Goal: Task Accomplishment & Management: Complete application form

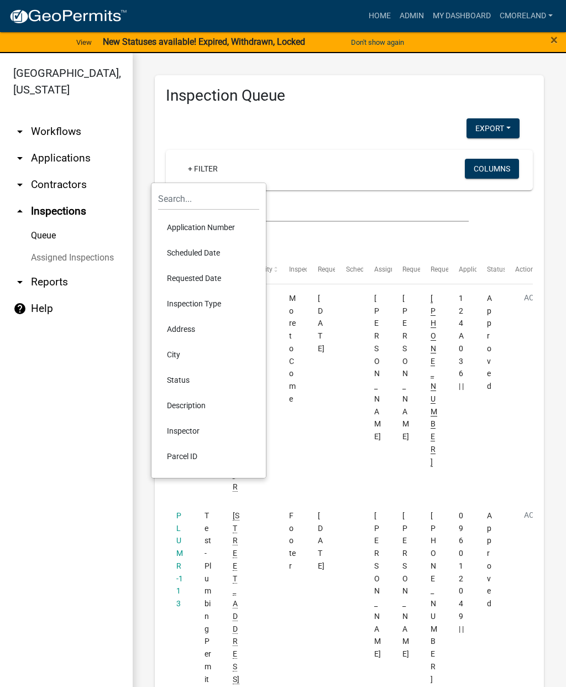
select select "2: 50"
click at [197, 275] on li "Requested Date" at bounding box center [208, 277] width 101 height 25
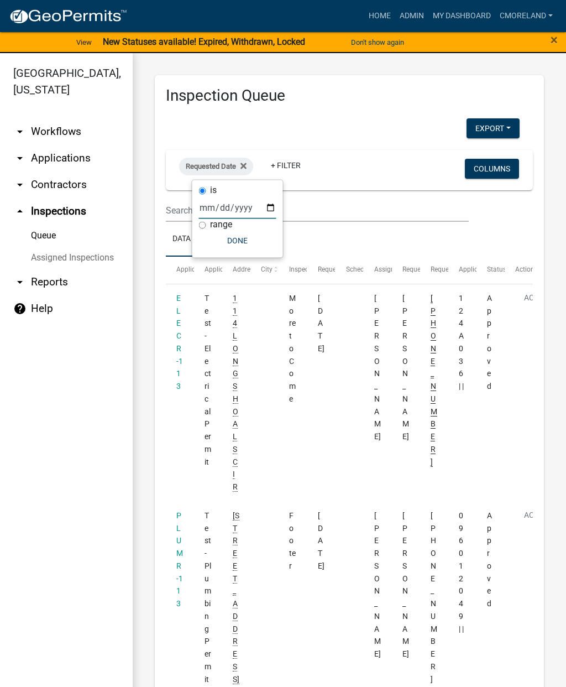
click at [227, 202] on input "date" at bounding box center [237, 207] width 77 height 23
type input "[DATE]"
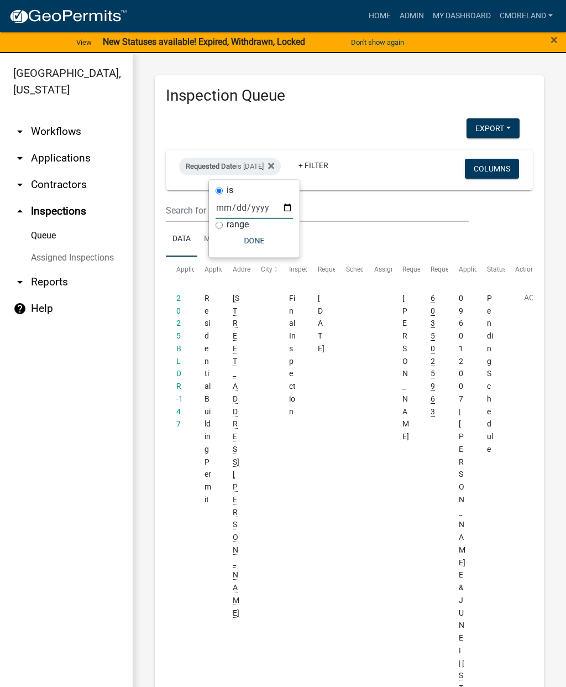
click at [245, 236] on button "Done" at bounding box center [254, 241] width 77 height 20
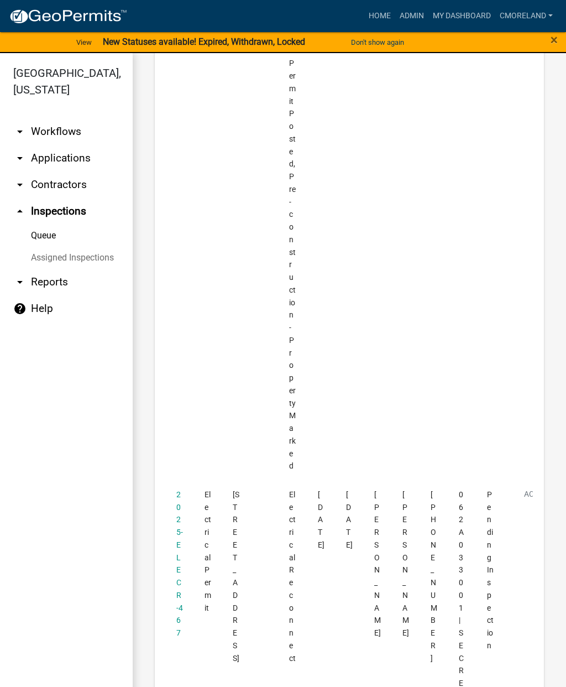
scroll to position [9072, 0]
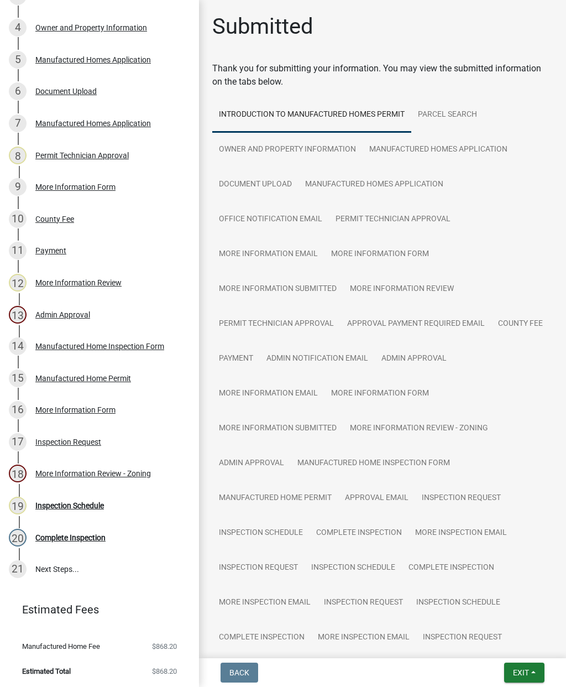
scroll to position [286, 0]
click at [70, 504] on div "Inspection Schedule" at bounding box center [69, 505] width 69 height 8
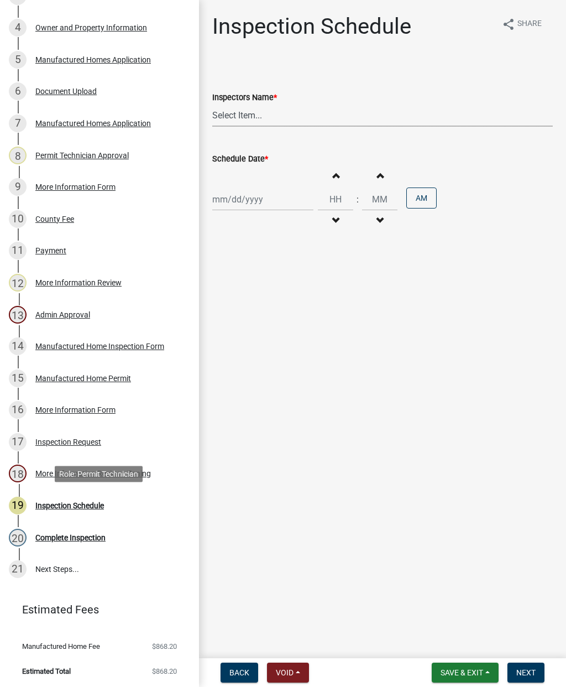
click at [268, 120] on select "Select Item... mrivera ([PERSON_NAME]) jstokes ([PERSON_NAME]) asmith105 ([PERS…" at bounding box center [382, 115] width 341 height 23
select select "a0ea4169-8540-4a2c-b9f4-cf4c1ffdeb95"
click at [243, 197] on div at bounding box center [262, 199] width 101 height 23
select select "8"
select select "2025"
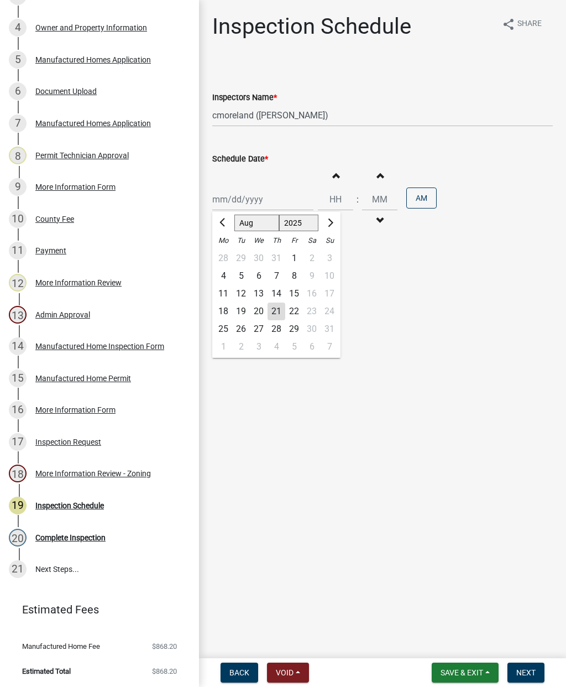
click at [274, 308] on div "21" at bounding box center [277, 311] width 18 height 18
type input "[DATE]"
click at [531, 670] on span "Next" at bounding box center [525, 672] width 19 height 9
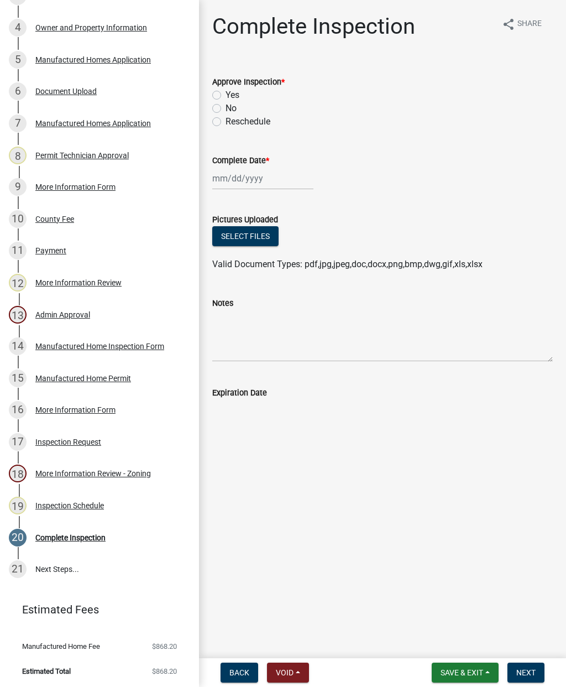
click at [226, 97] on label "Yes" at bounding box center [233, 94] width 14 height 13
click at [226, 96] on input "Yes" at bounding box center [229, 91] width 7 height 7
radio input "true"
click at [234, 172] on div at bounding box center [262, 178] width 101 height 23
select select "8"
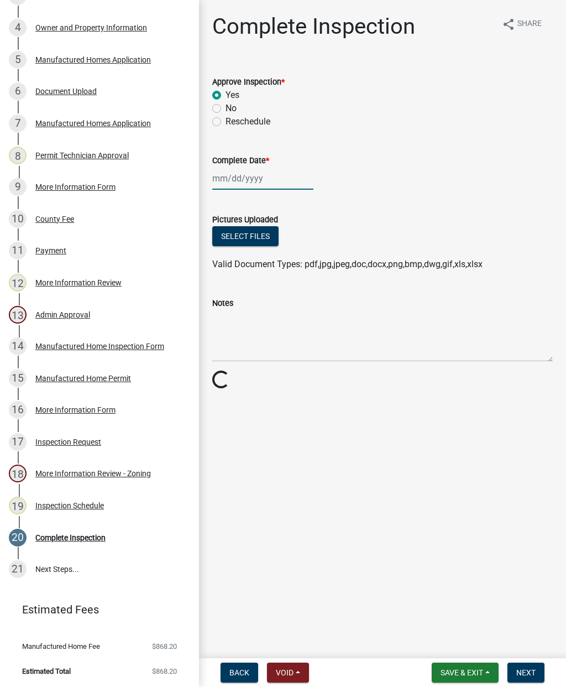
select select "2025"
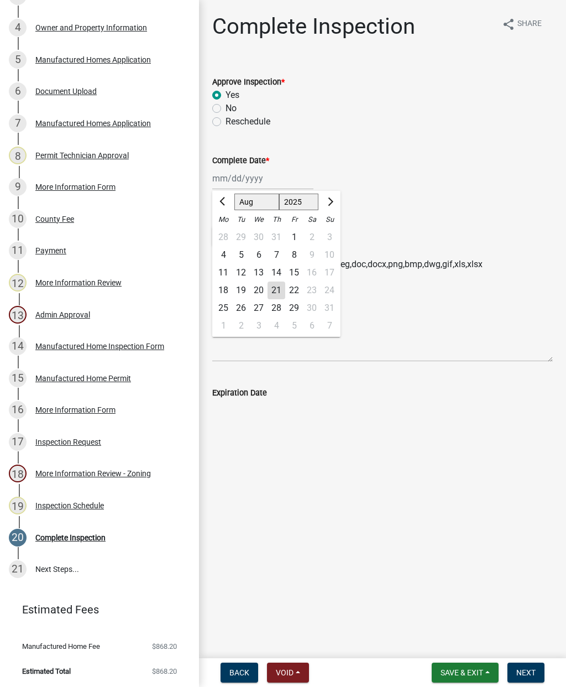
click at [273, 286] on div "21" at bounding box center [277, 290] width 18 height 18
type input "[DATE]"
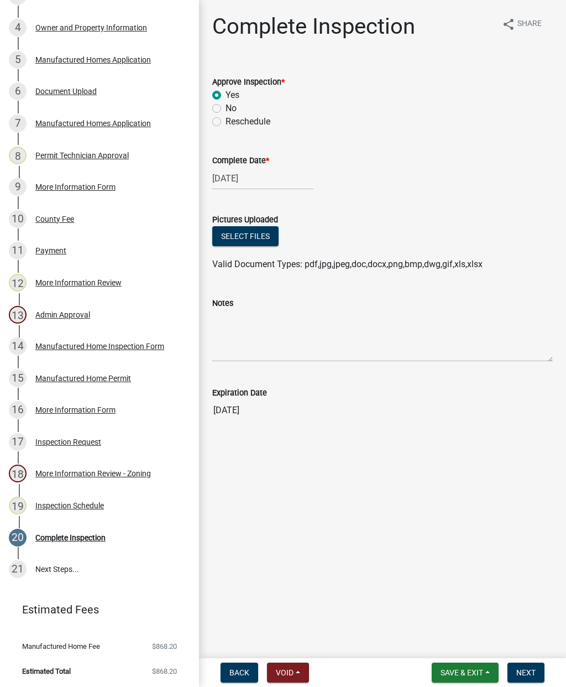
click at [532, 677] on button "Next" at bounding box center [526, 672] width 37 height 20
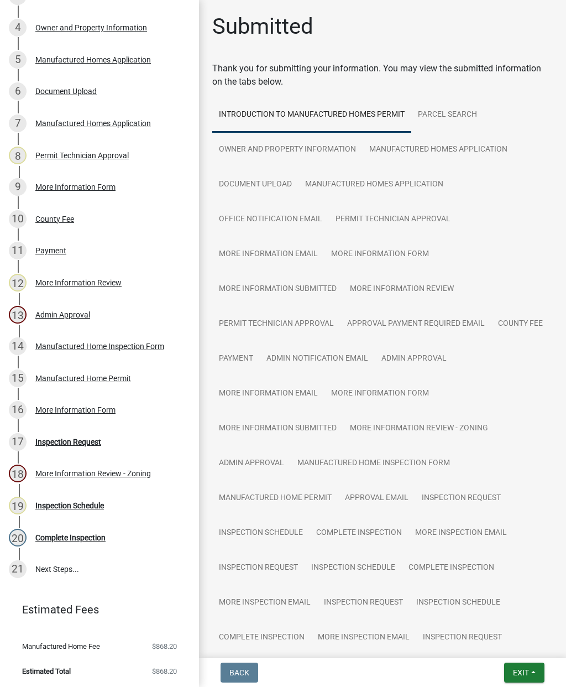
click at [527, 669] on span "Exit" at bounding box center [521, 672] width 16 height 9
click at [495, 645] on button "Save & Exit" at bounding box center [501, 643] width 88 height 27
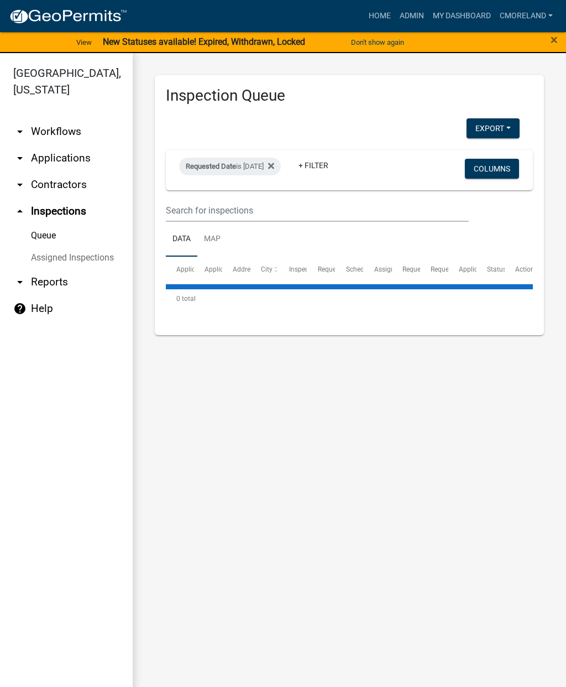
select select "2: 50"
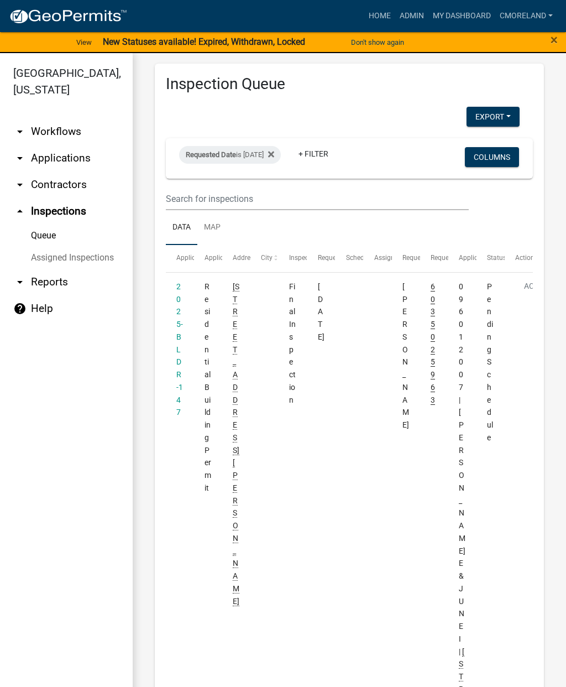
scroll to position [10, 0]
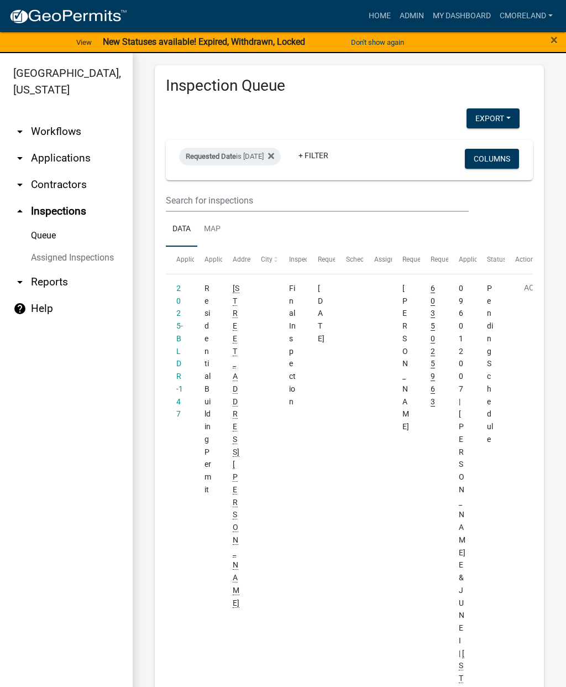
click at [281, 158] on div "Requested Date is [DATE]" at bounding box center [230, 157] width 102 height 18
click at [274, 158] on fa-icon at bounding box center [269, 157] width 11 height 18
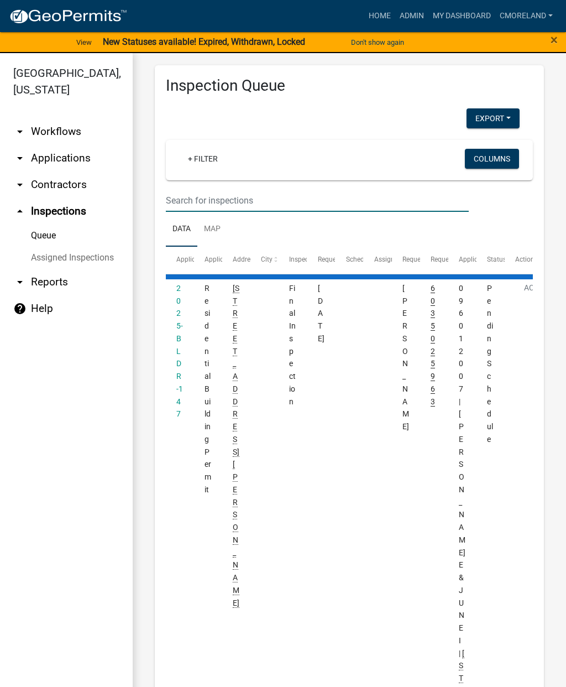
click at [196, 191] on input "text" at bounding box center [317, 200] width 303 height 23
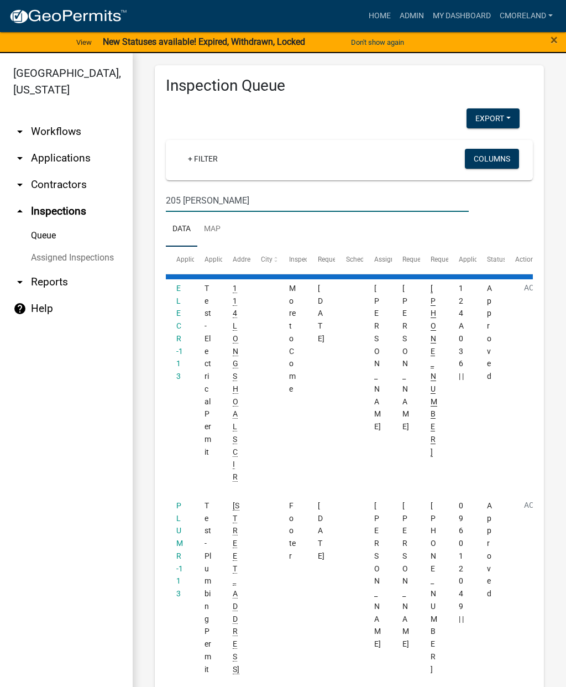
type input "[STREET_ADDRESS][PERSON_NAME]"
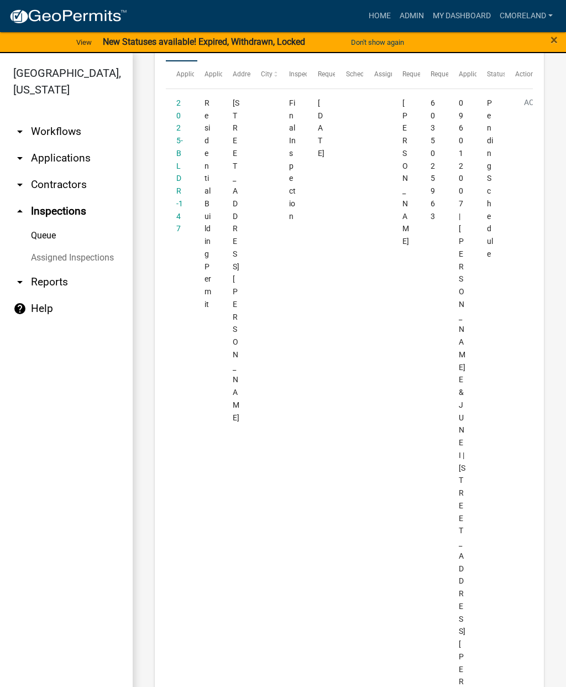
scroll to position [187, 0]
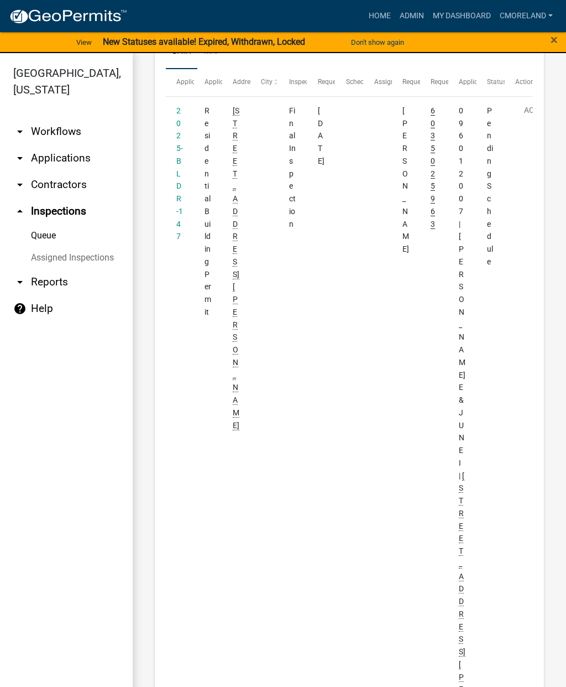
select select "2: 50"
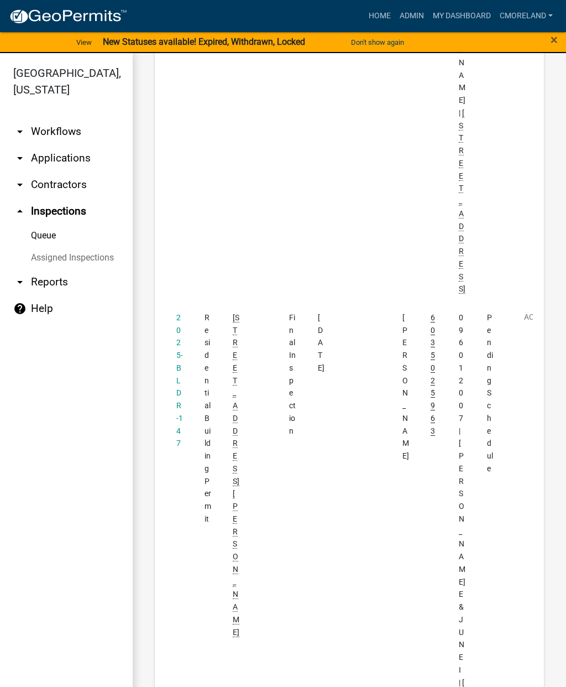
scroll to position [6246, 0]
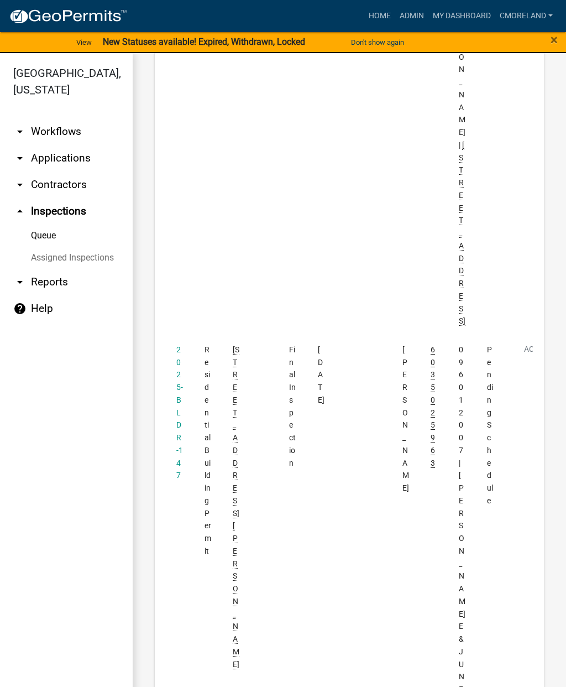
type input "[STREET_ADDRESS][PERSON_NAME]"
click at [174, 335] on datatable-body-cell "2025-BLDR-147" at bounding box center [180, 695] width 28 height 720
click at [180, 345] on link "2025-BLDR-147" at bounding box center [179, 412] width 7 height 135
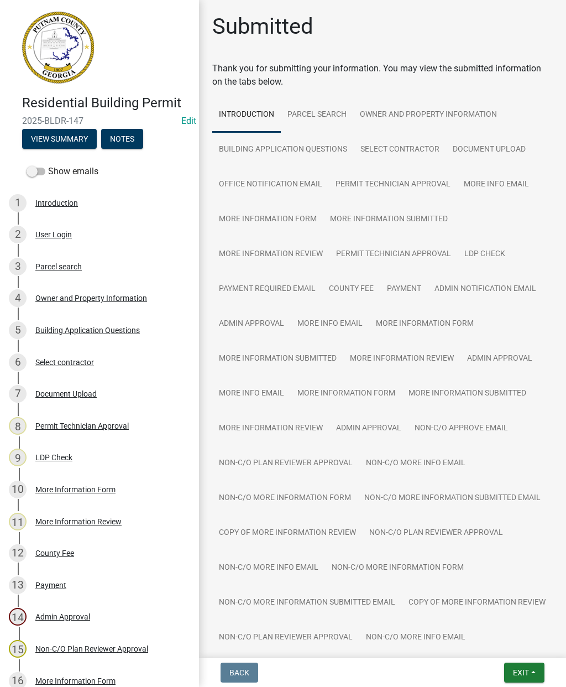
click at [91, 391] on div "Document Upload" at bounding box center [65, 394] width 61 height 8
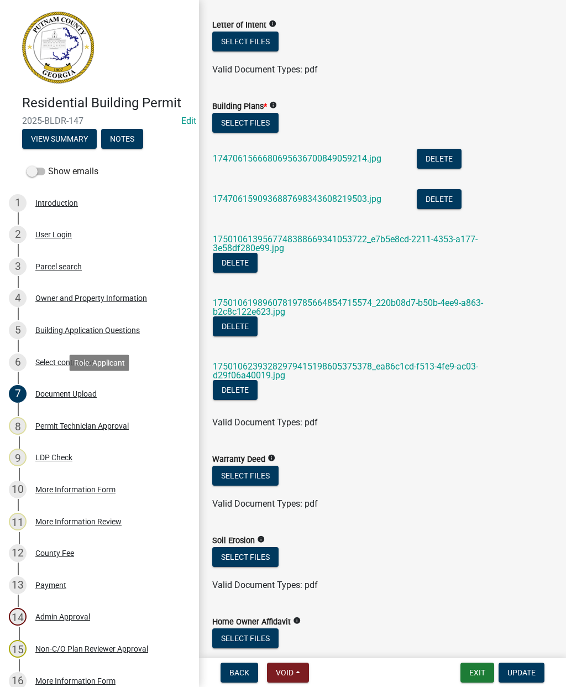
scroll to position [504, 0]
click at [343, 161] on link "1747061566680695636700849059214.jpg" at bounding box center [297, 158] width 169 height 11
click at [400, 362] on link "17501062393282979415198605375378_ea86c1cd-f513-4fe9-ac03-d29f06a40019.jpg" at bounding box center [345, 370] width 265 height 19
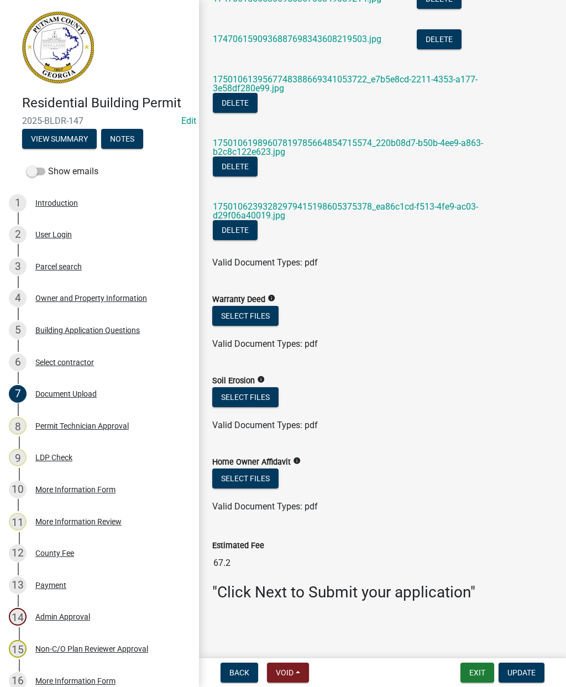
scroll to position [663, 0]
